Goal: Task Accomplishment & Management: Complete application form

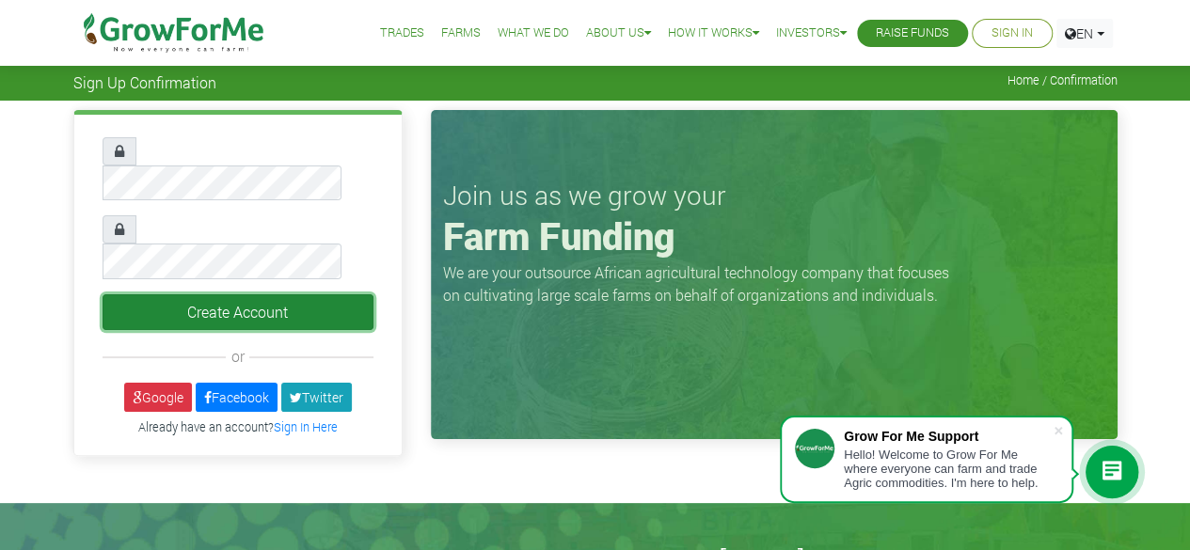
click at [171, 295] on button "Create Account" at bounding box center [238, 313] width 271 height 36
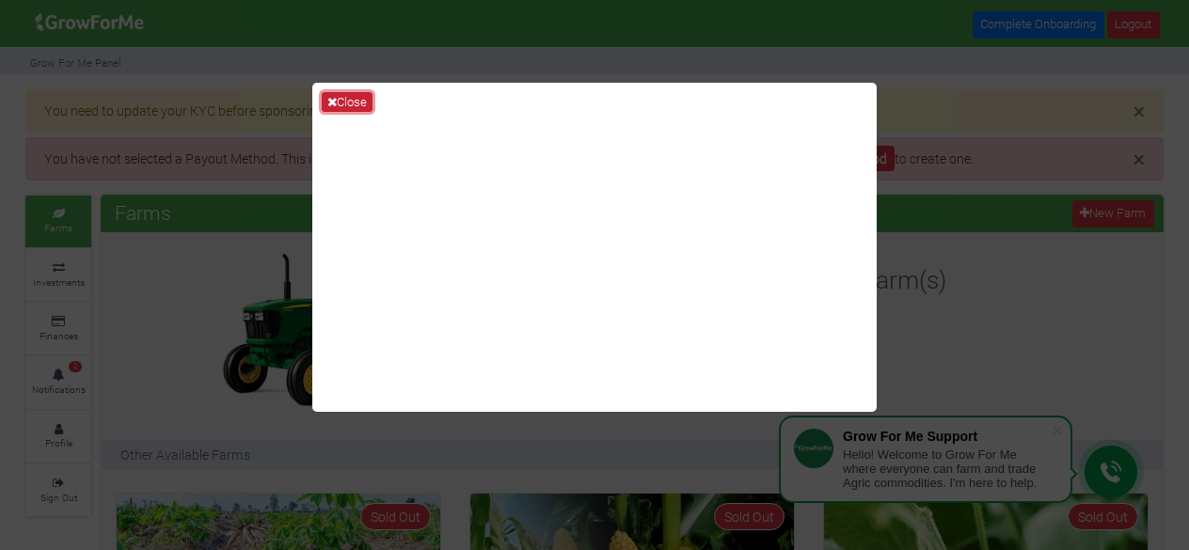
click at [348, 103] on button "Close" at bounding box center [347, 102] width 51 height 21
